Goal: Find specific page/section: Find specific page/section

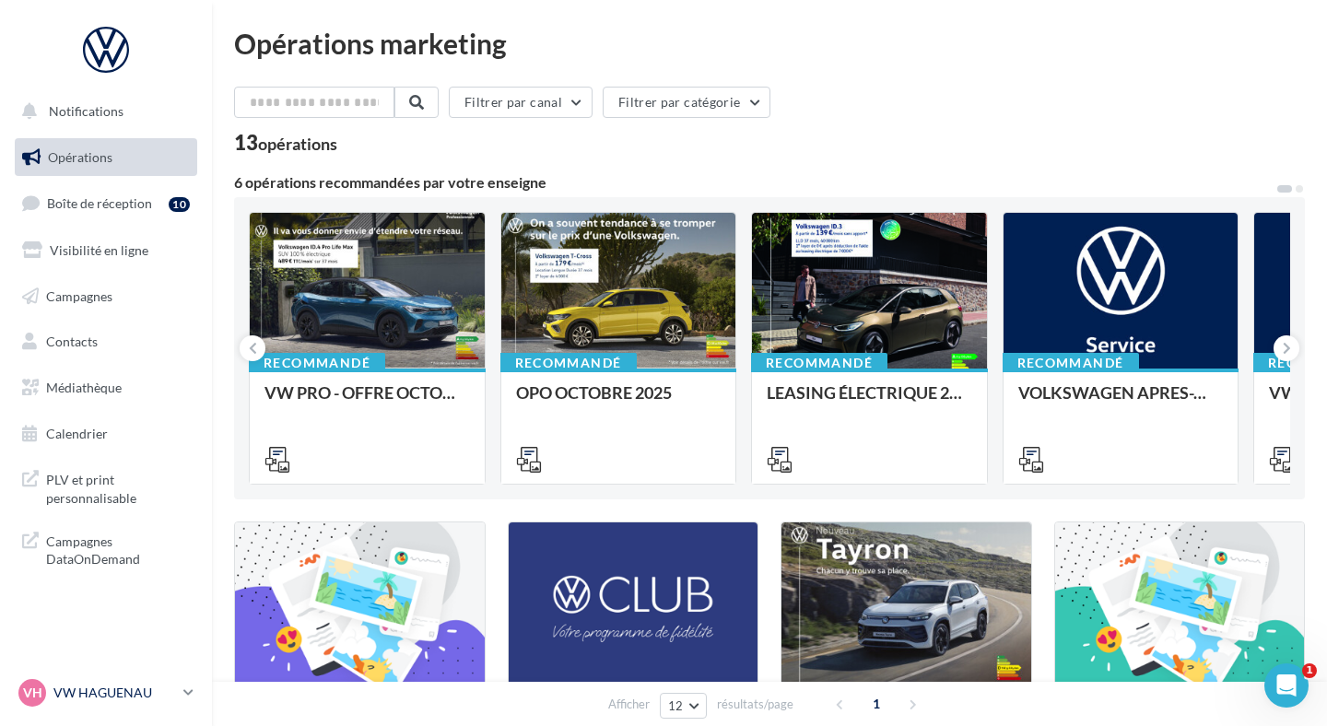
click at [157, 700] on p "VW HAGUENAU" at bounding box center [114, 693] width 123 height 18
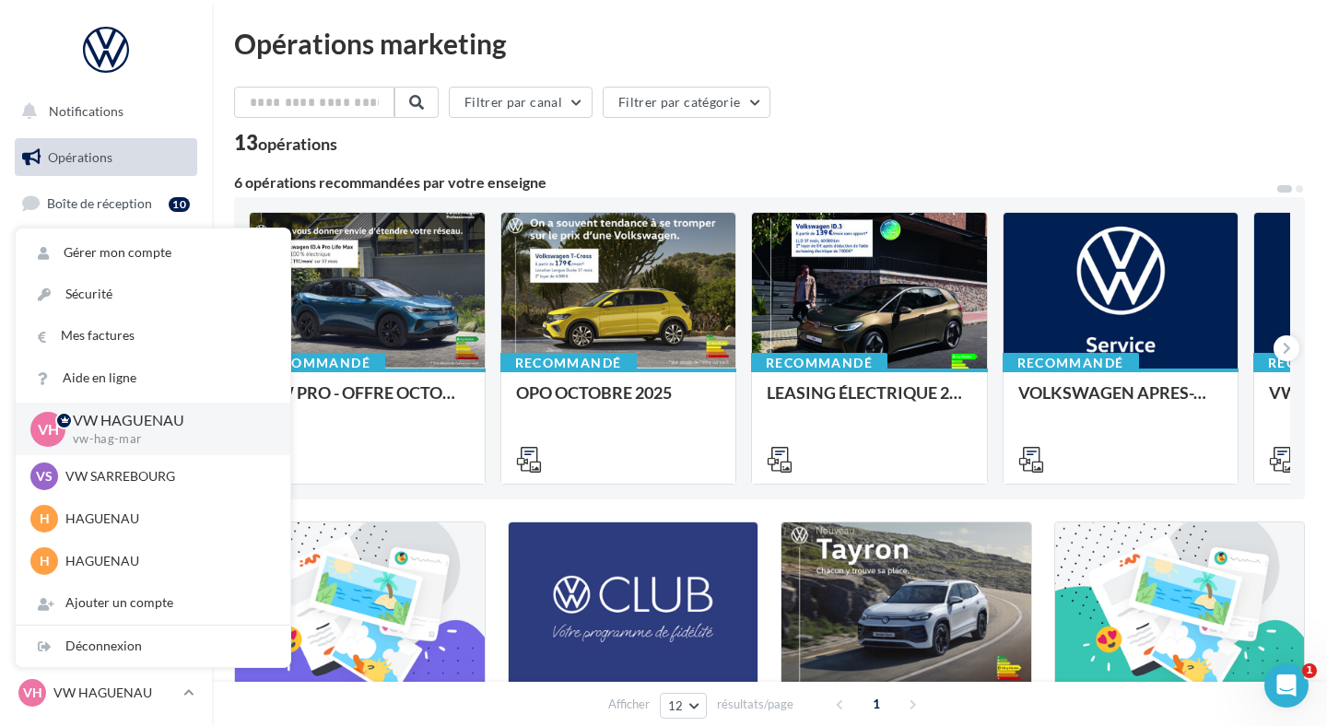
click at [458, 119] on div "Filtrer par canal Filtrer par catégorie" at bounding box center [769, 106] width 1071 height 39
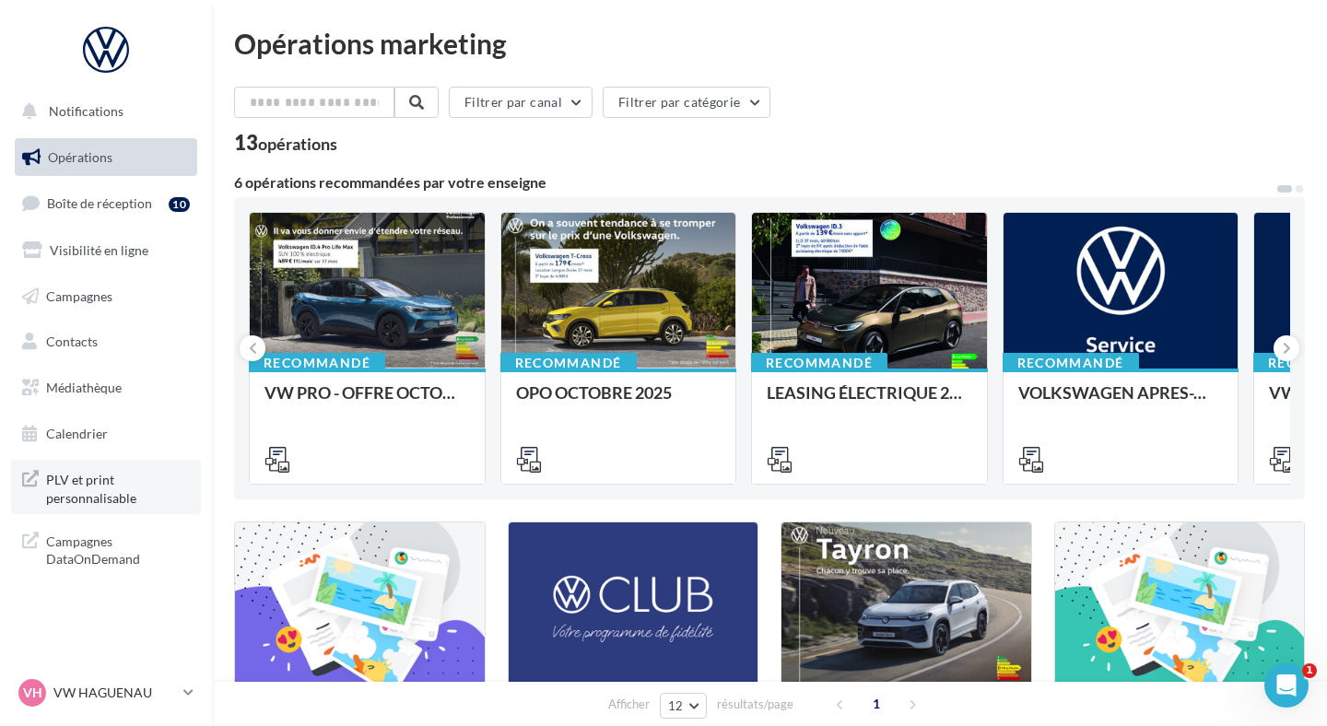
click at [141, 488] on span "PLV et print personnalisable" at bounding box center [118, 487] width 144 height 40
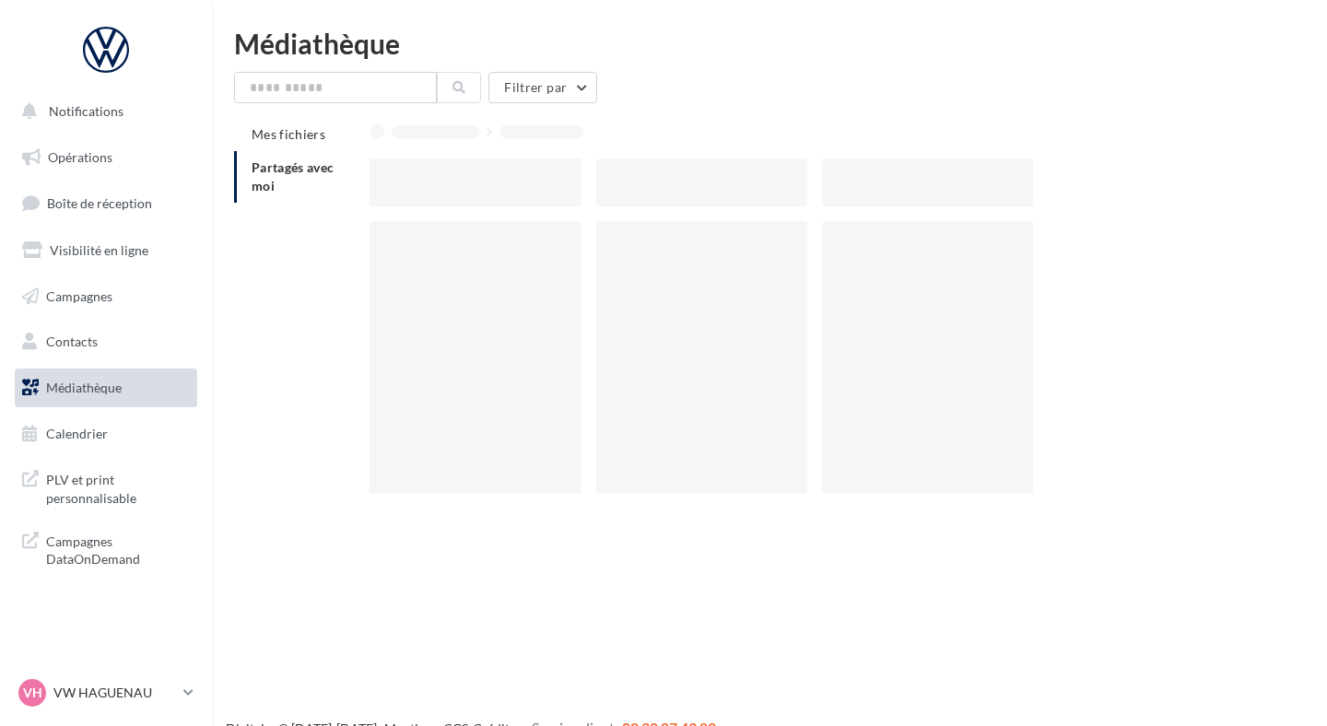
click at [137, 693] on p "VW HAGUENAU" at bounding box center [114, 693] width 123 height 18
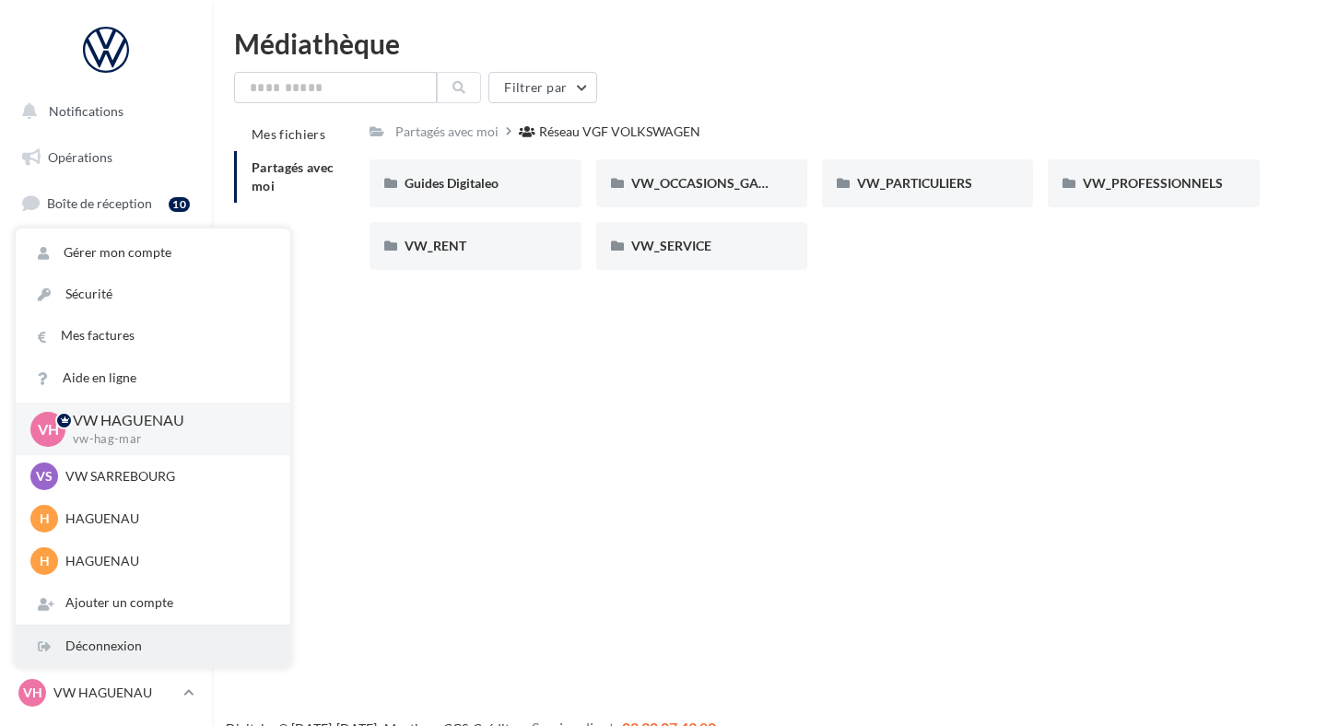
click at [138, 652] on div "Déconnexion" at bounding box center [153, 646] width 275 height 41
